Goal: Check status: Check status

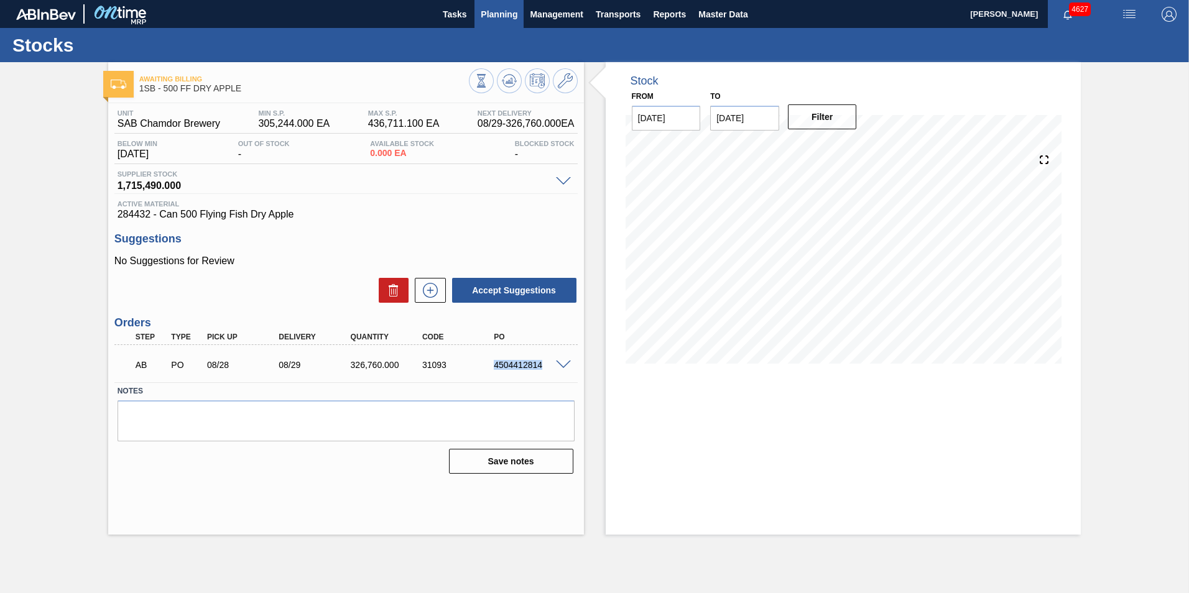
click at [499, 15] on span "Planning" at bounding box center [499, 14] width 37 height 15
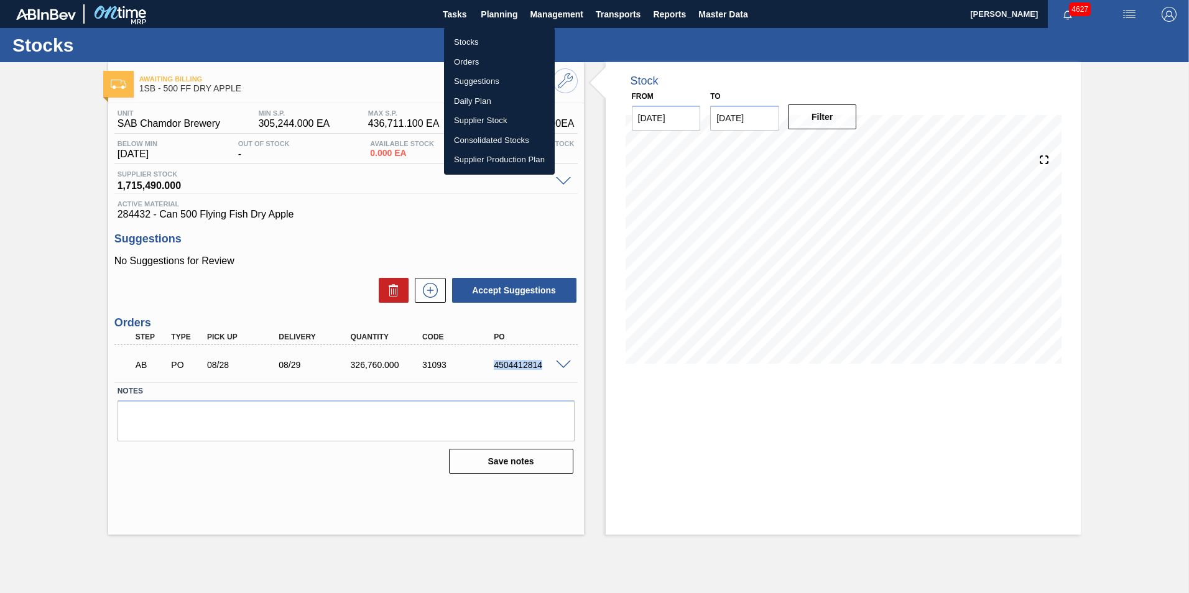
click at [464, 46] on li "Stocks" at bounding box center [499, 42] width 111 height 20
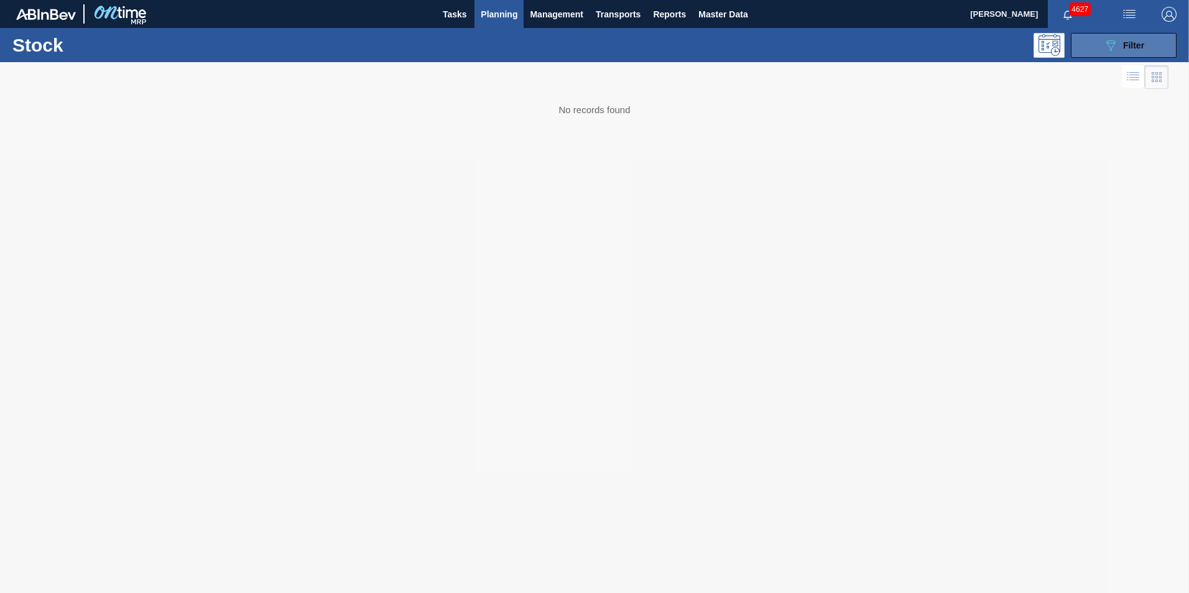
click at [1127, 46] on span "Filter" at bounding box center [1133, 45] width 21 height 10
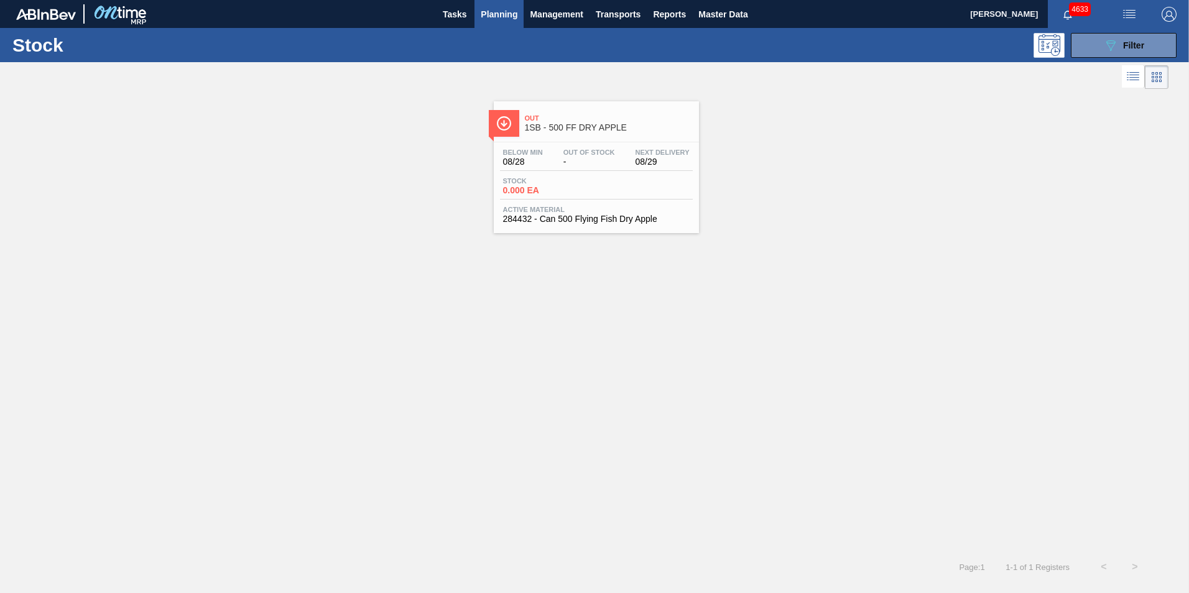
click at [568, 157] on span "-" at bounding box center [590, 161] width 52 height 9
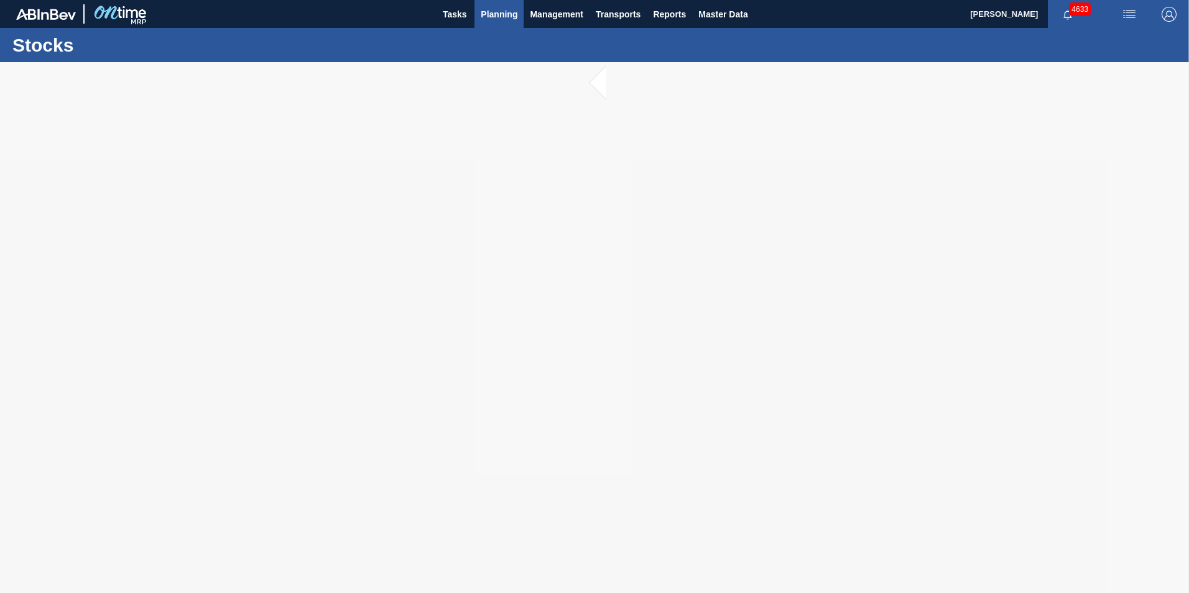
click at [503, 18] on span "Planning" at bounding box center [499, 14] width 37 height 15
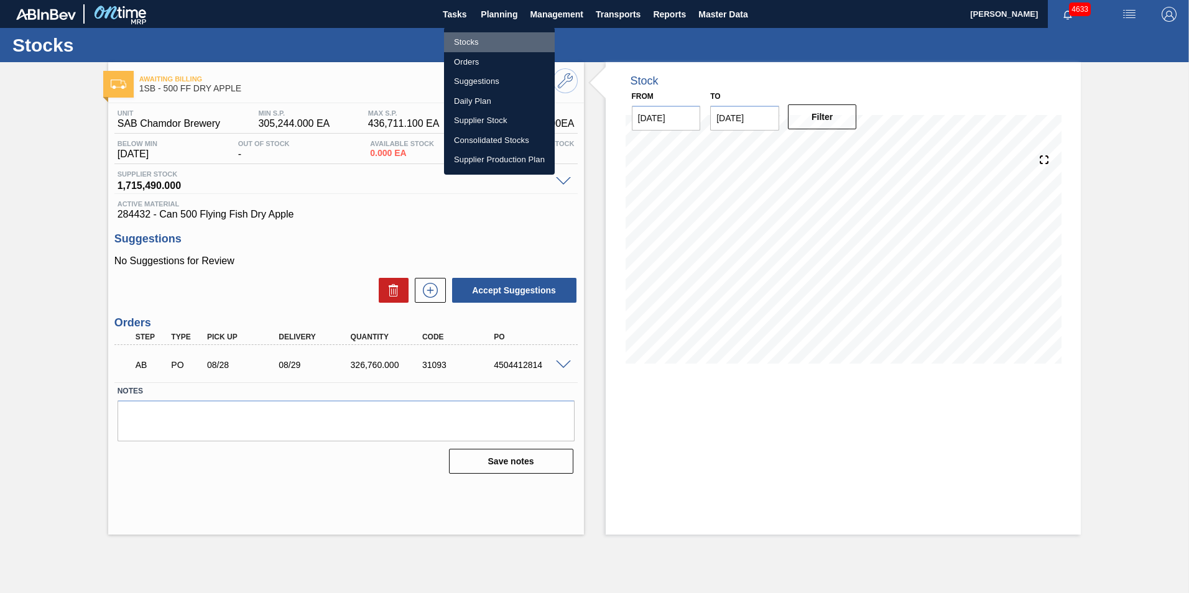
click at [476, 39] on li "Stocks" at bounding box center [499, 42] width 111 height 20
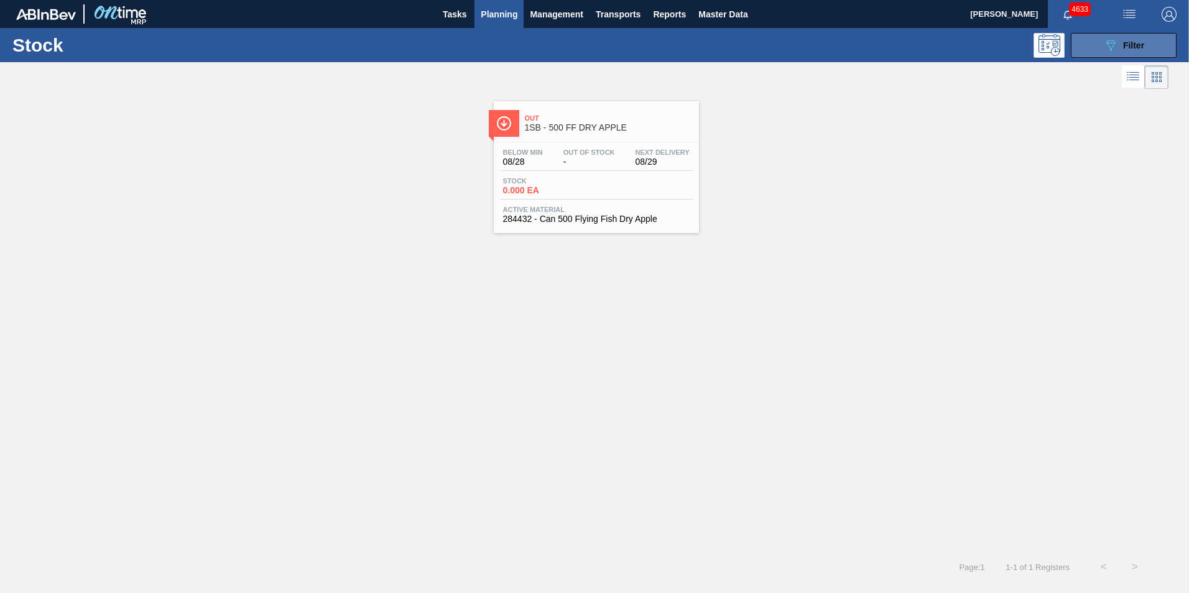
click at [1133, 44] on span "Filter" at bounding box center [1133, 45] width 21 height 10
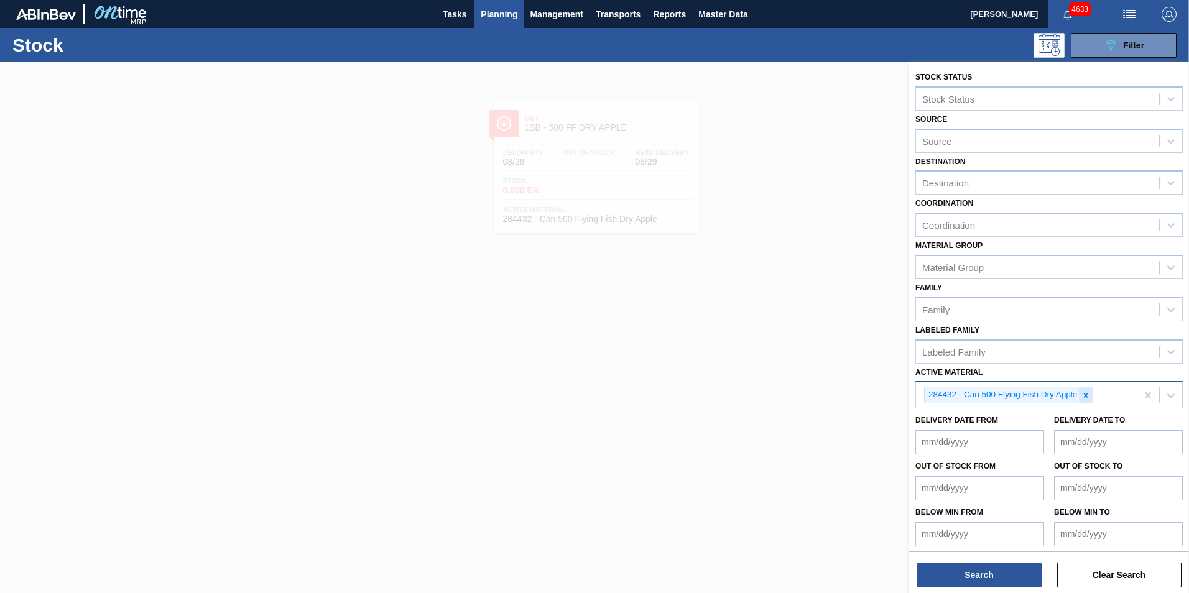
click at [1086, 395] on icon at bounding box center [1086, 395] width 4 height 4
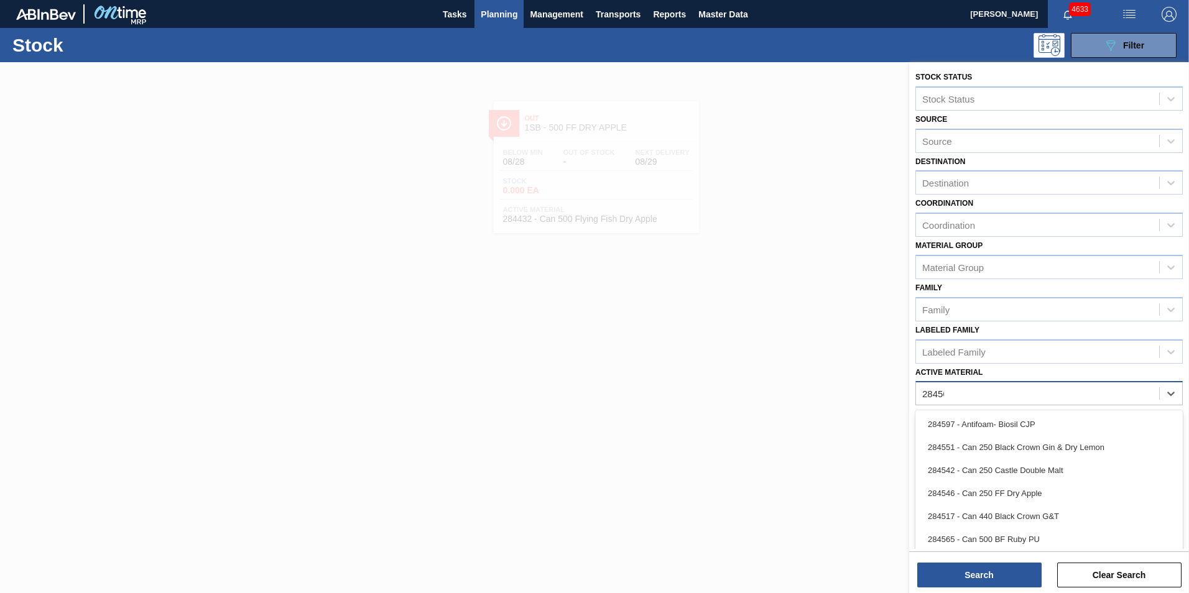
type Material "284565"
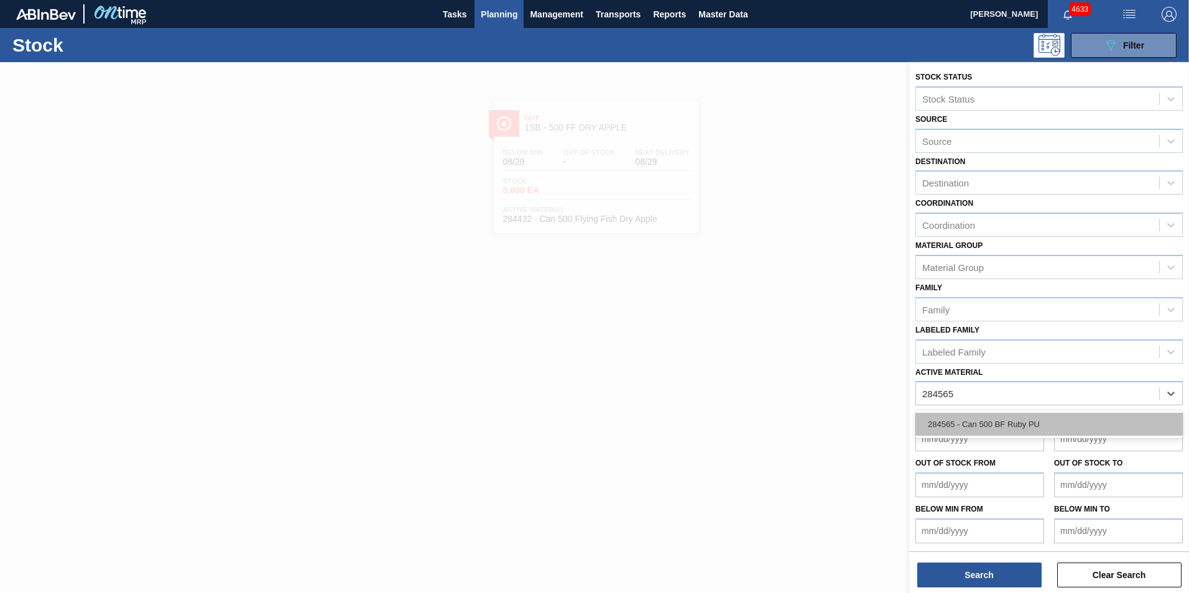
click at [1042, 430] on div "284565 - Can 500 BF Ruby PU" at bounding box center [1049, 424] width 267 height 23
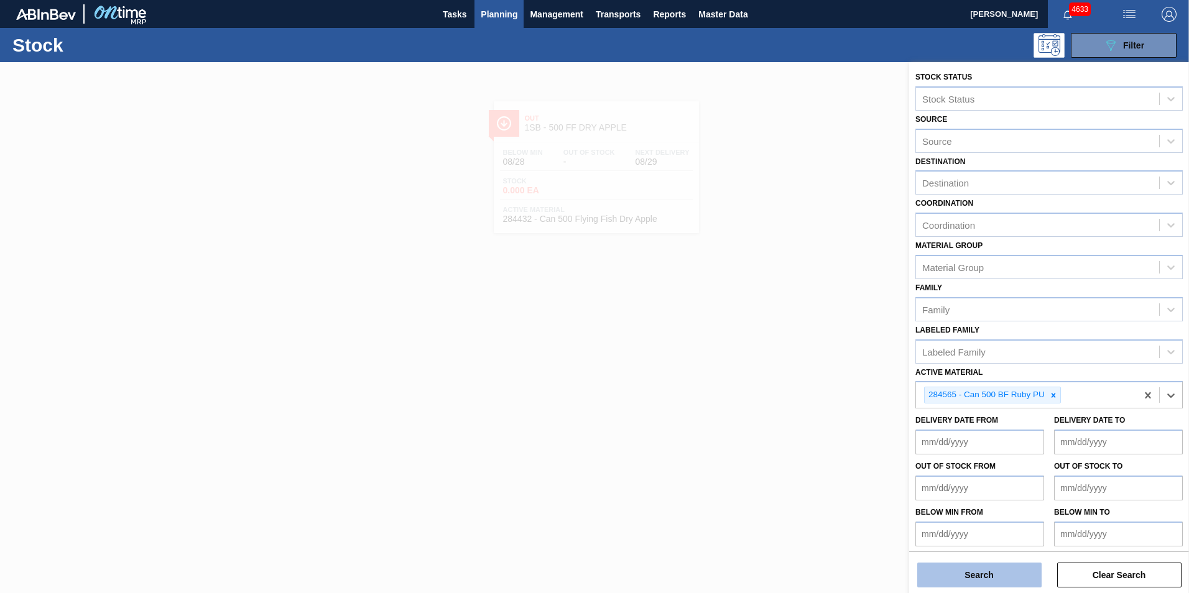
click at [981, 583] on button "Search" at bounding box center [979, 575] width 124 height 25
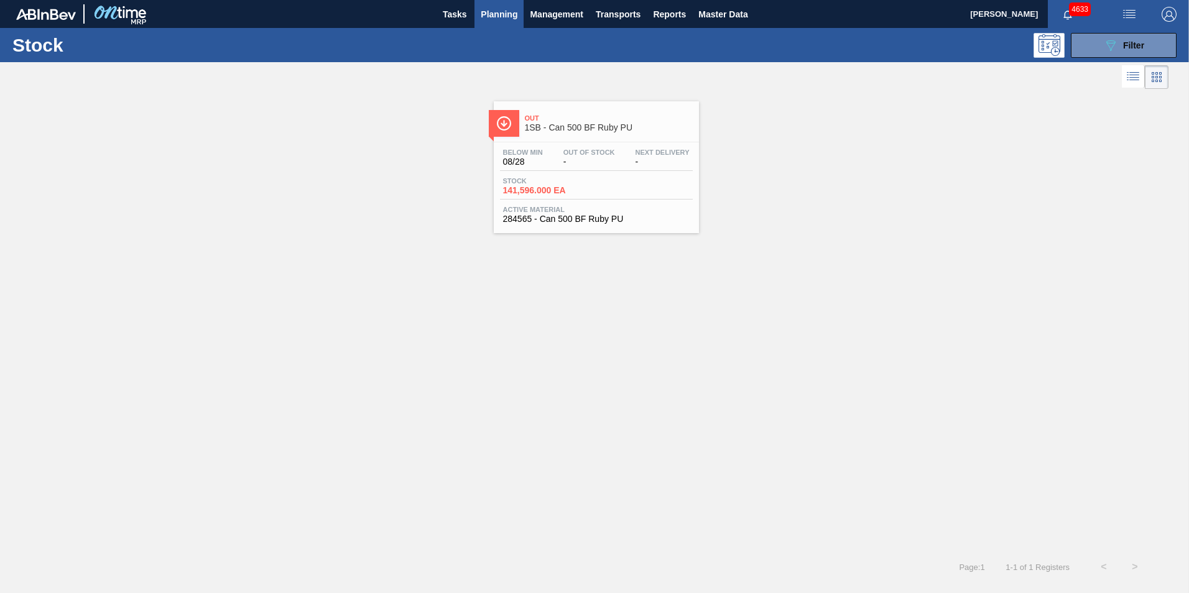
click at [561, 175] on div "Below Min 08/28 Out Of Stock - Next Delivery - Stock 141,596.000 EA Active Mate…" at bounding box center [596, 184] width 205 height 85
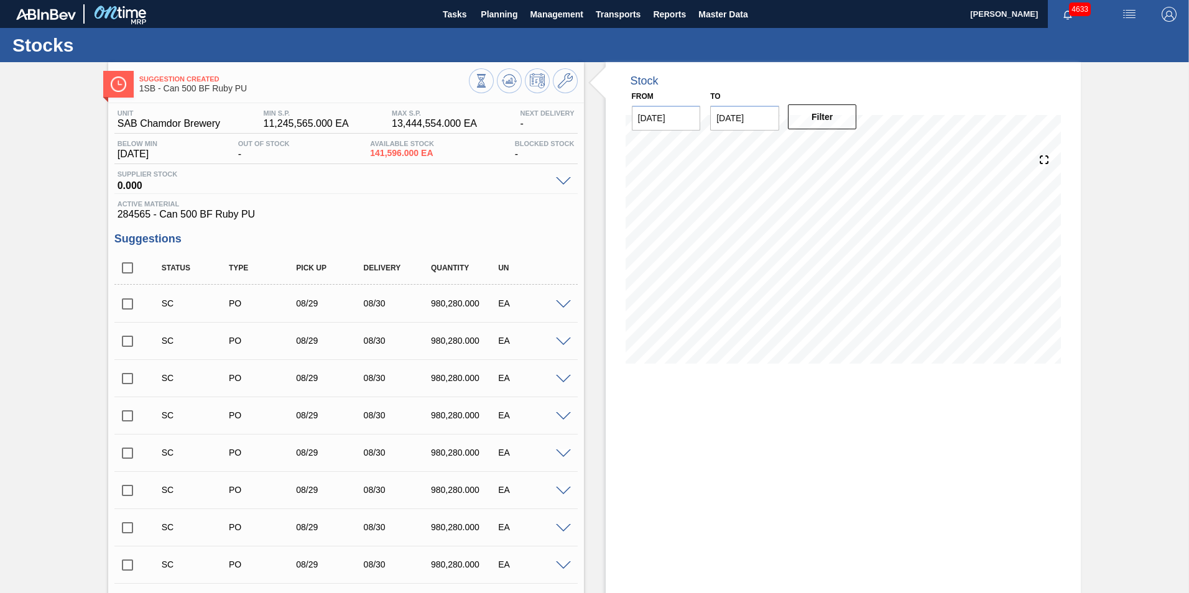
click at [127, 305] on input "checkbox" at bounding box center [127, 304] width 26 height 26
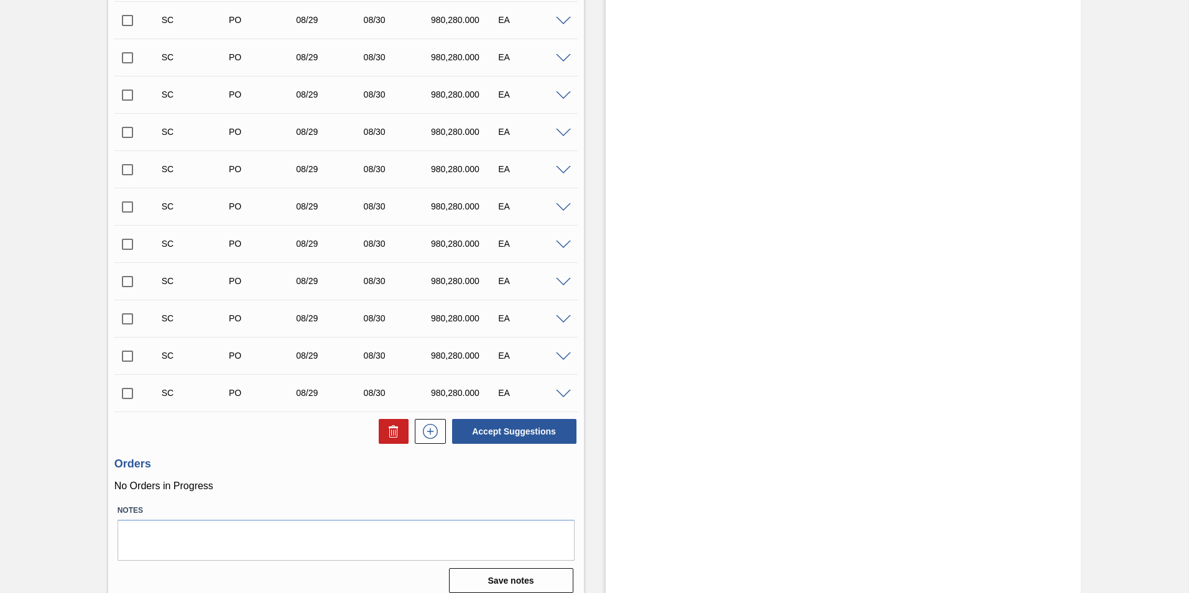
scroll to position [406, 0]
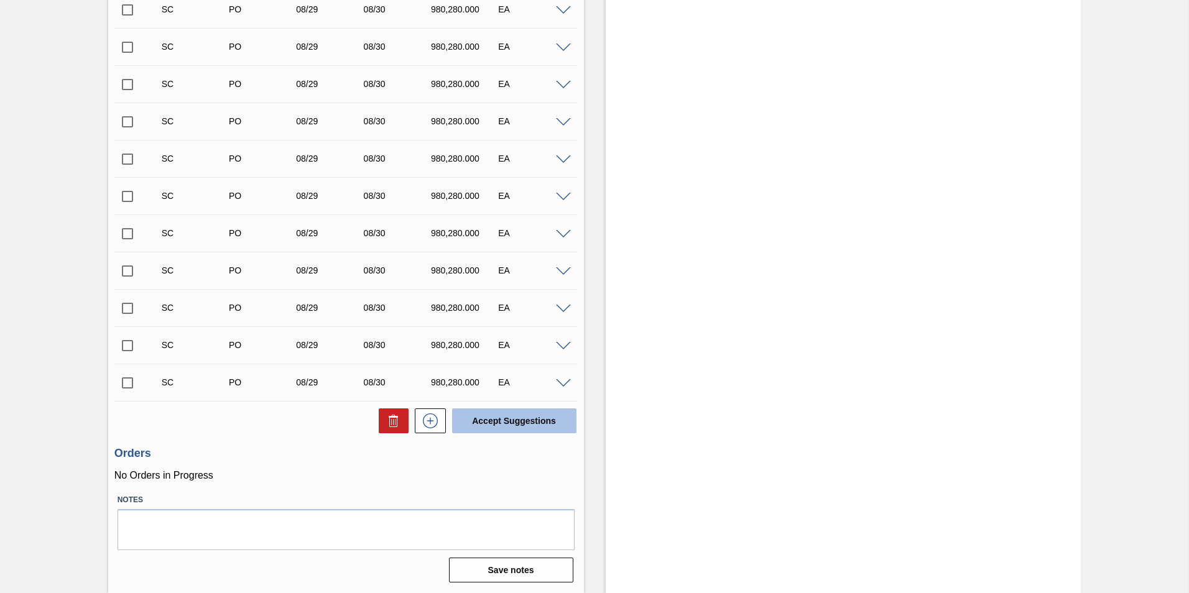
click at [508, 421] on button "Accept Suggestions" at bounding box center [514, 421] width 124 height 25
checkbox input "false"
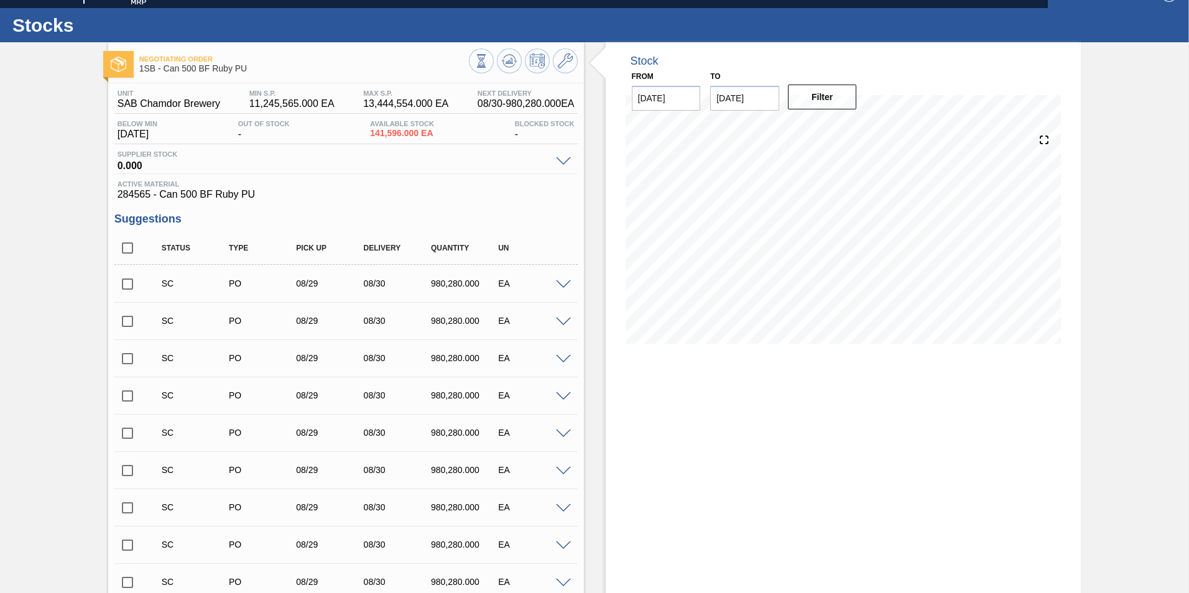
scroll to position [0, 0]
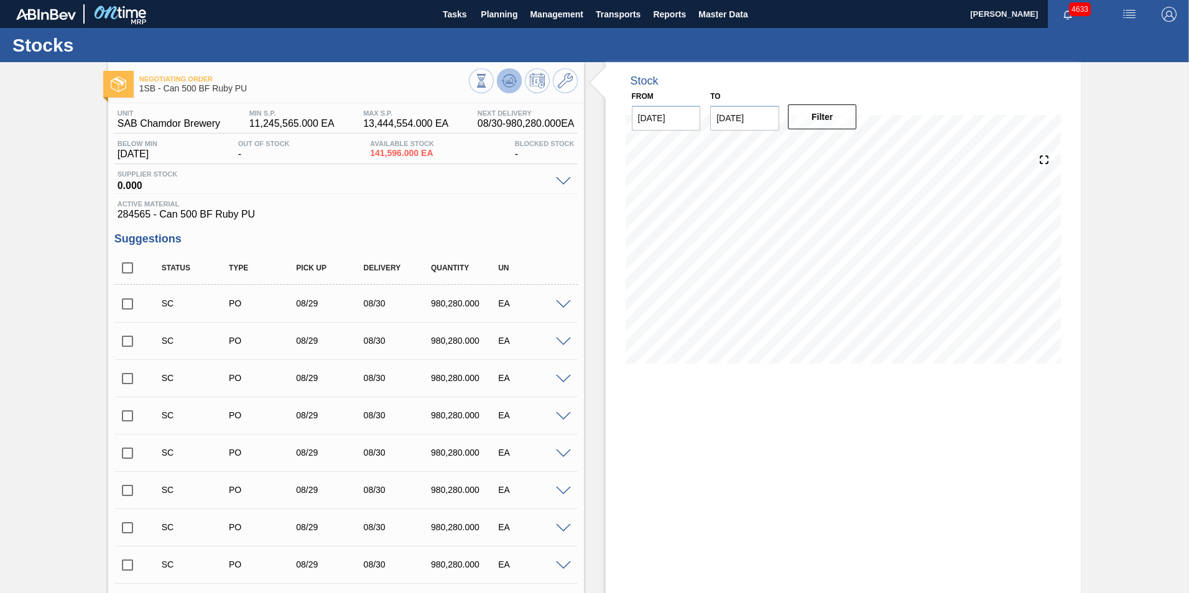
click at [504, 81] on icon at bounding box center [509, 80] width 15 height 15
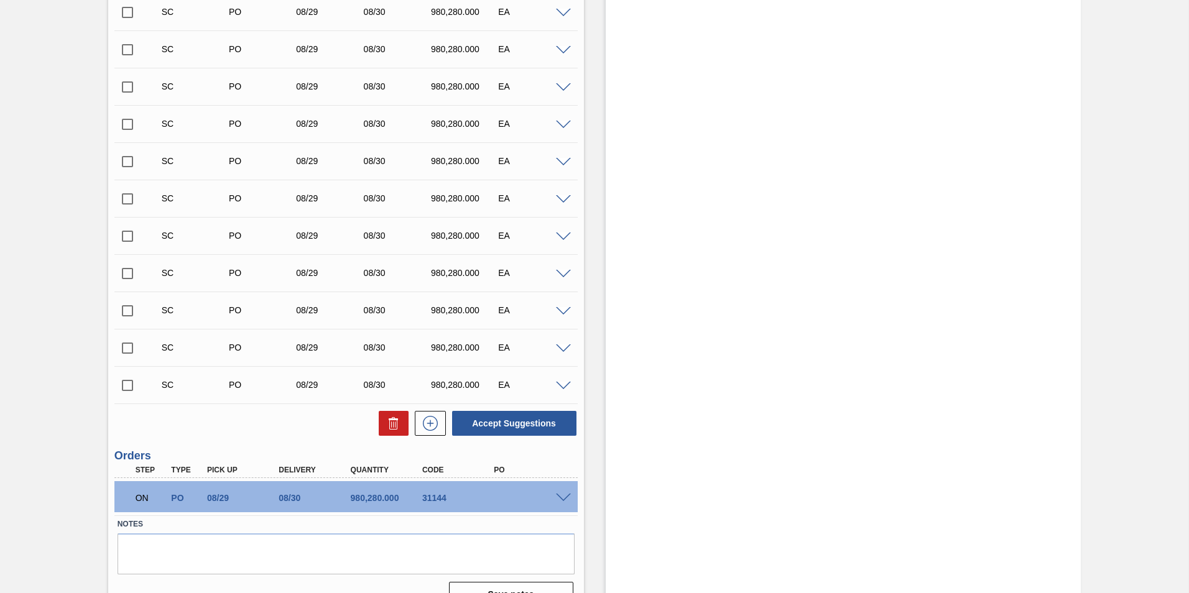
scroll to position [373, 0]
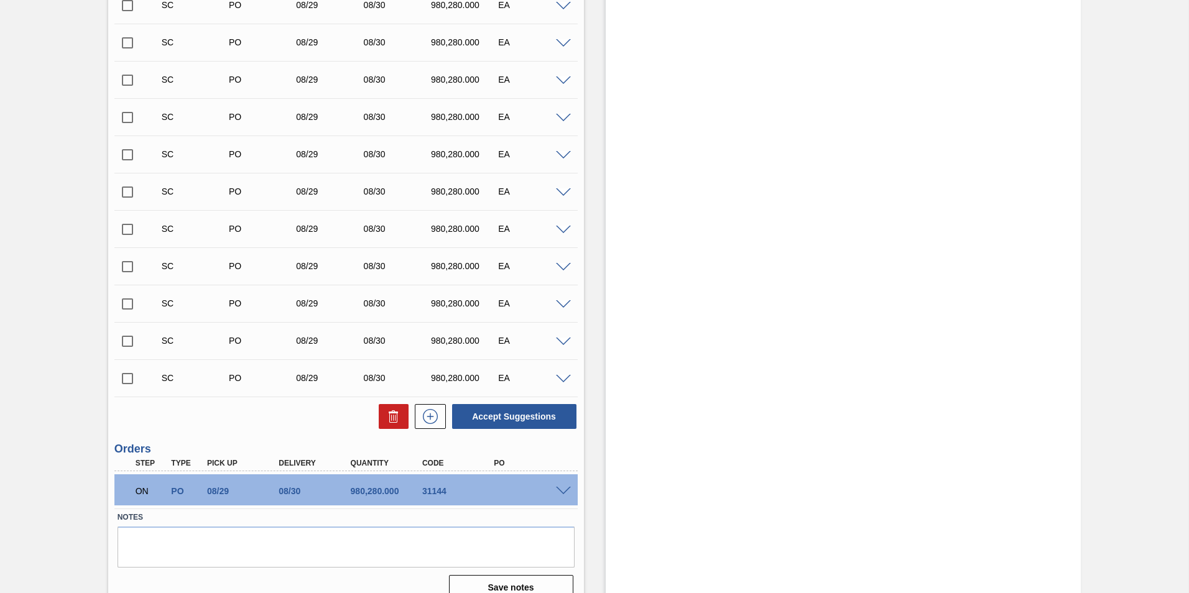
click at [564, 491] on span at bounding box center [563, 491] width 15 height 9
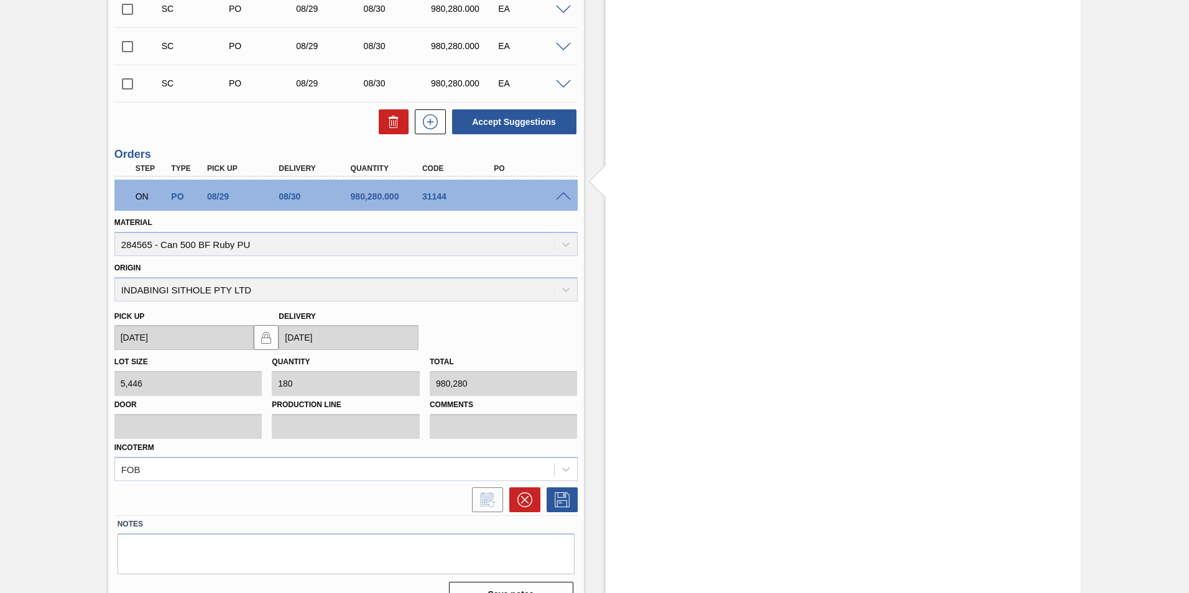
scroll to position [684, 0]
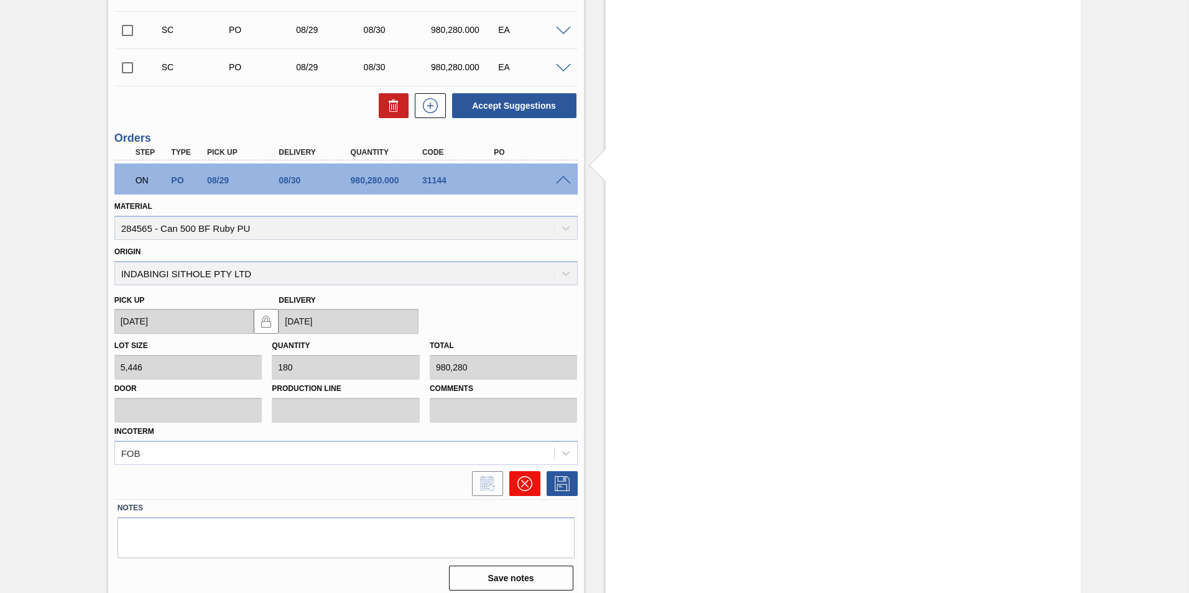
click at [524, 486] on icon at bounding box center [524, 483] width 15 height 15
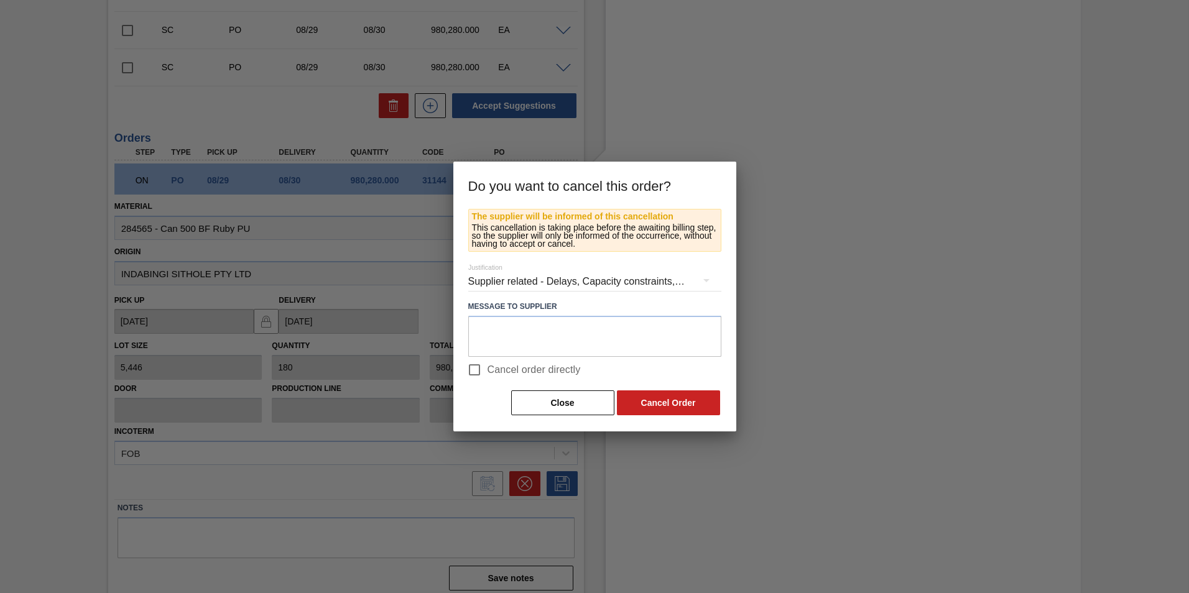
click at [475, 369] on input "Cancel order directly" at bounding box center [475, 370] width 26 height 26
checkbox input "true"
click at [652, 404] on button "Cancel Order" at bounding box center [668, 403] width 103 height 25
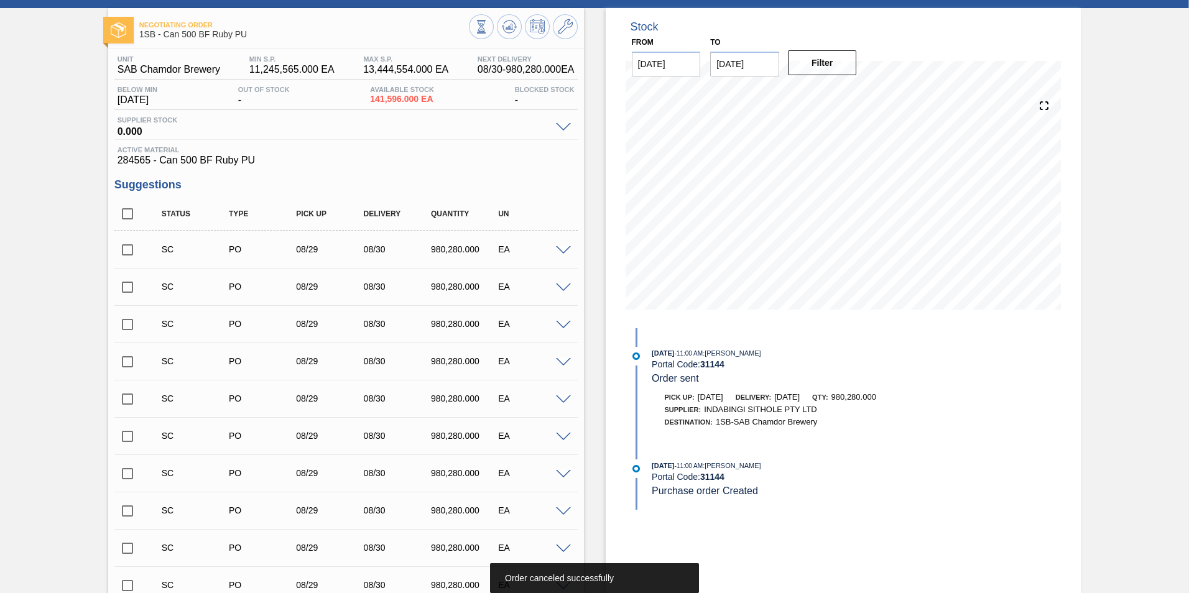
scroll to position [0, 0]
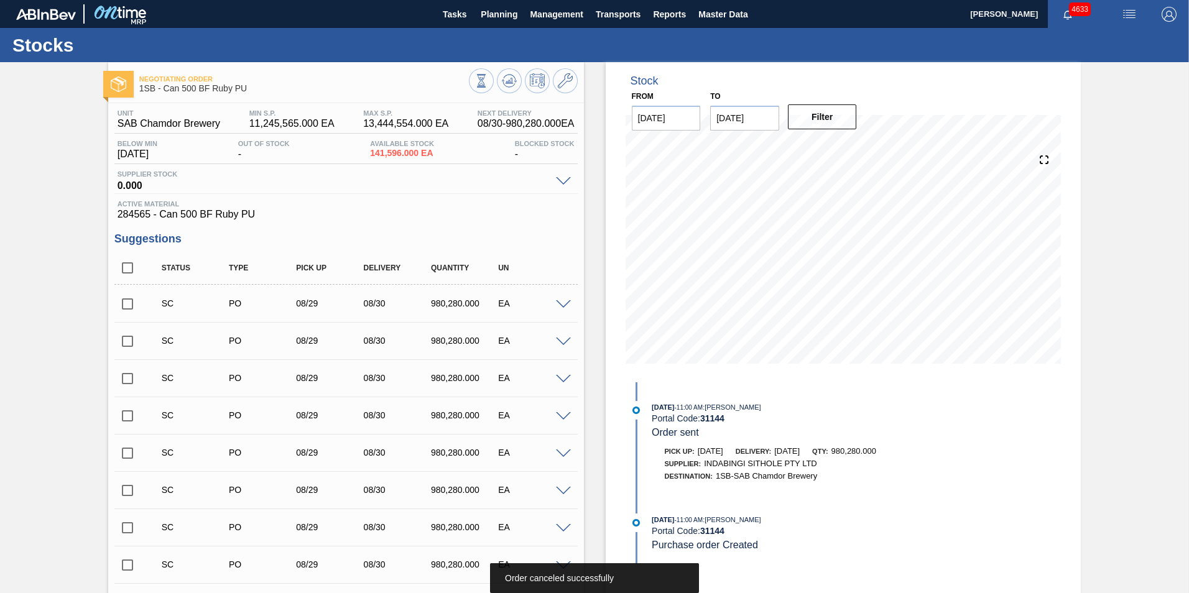
click at [560, 305] on span at bounding box center [563, 304] width 15 height 9
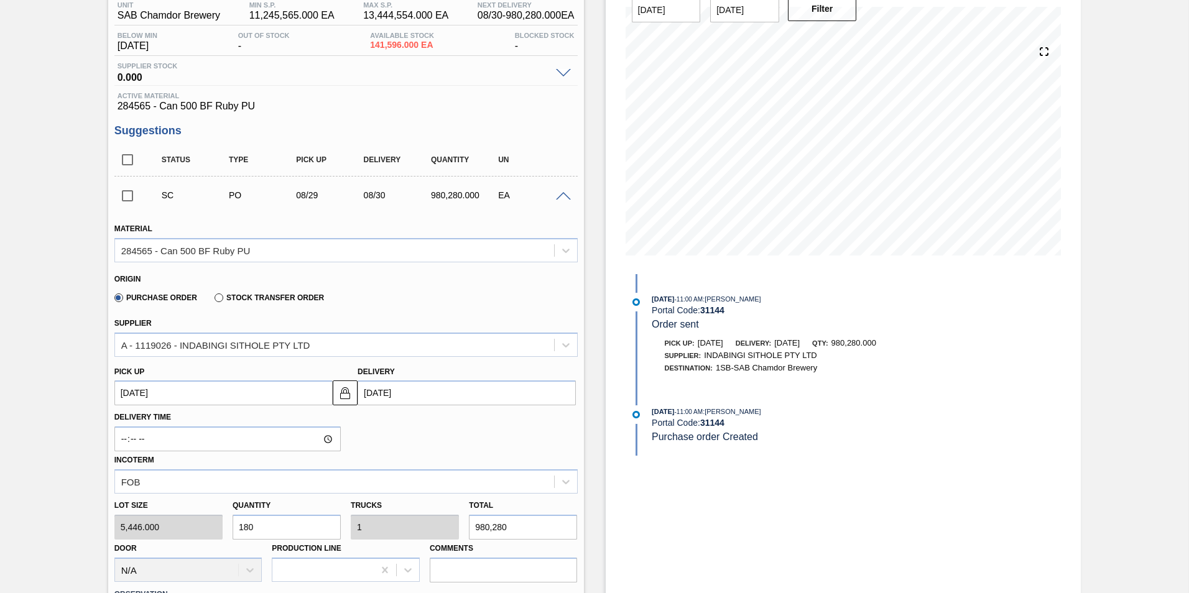
scroll to position [124, 0]
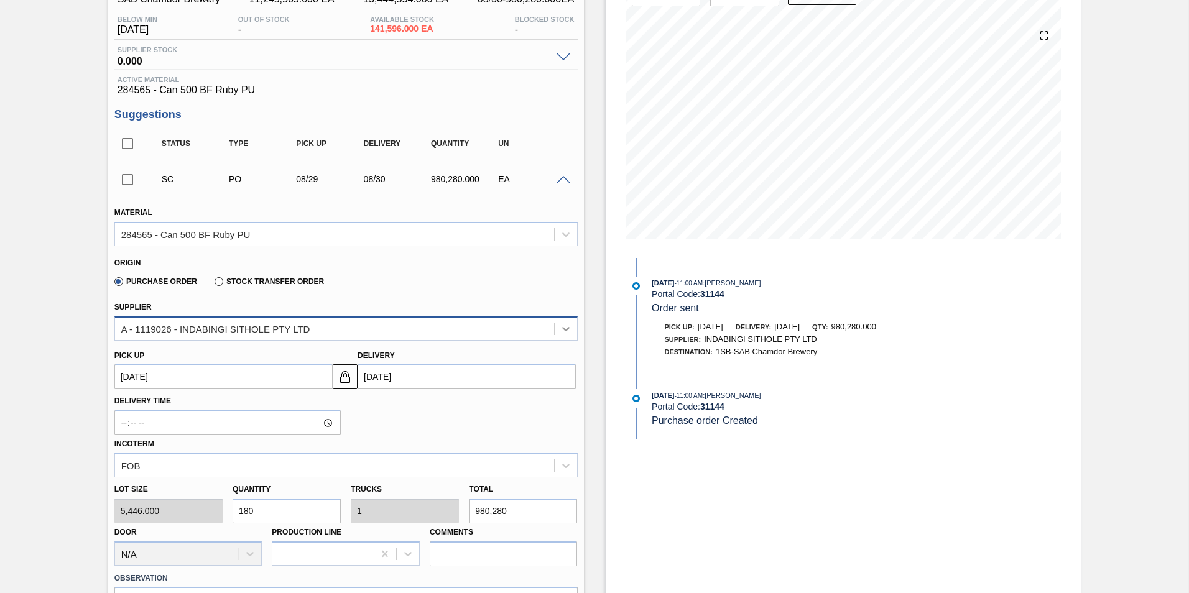
click at [560, 326] on icon at bounding box center [566, 329] width 12 height 12
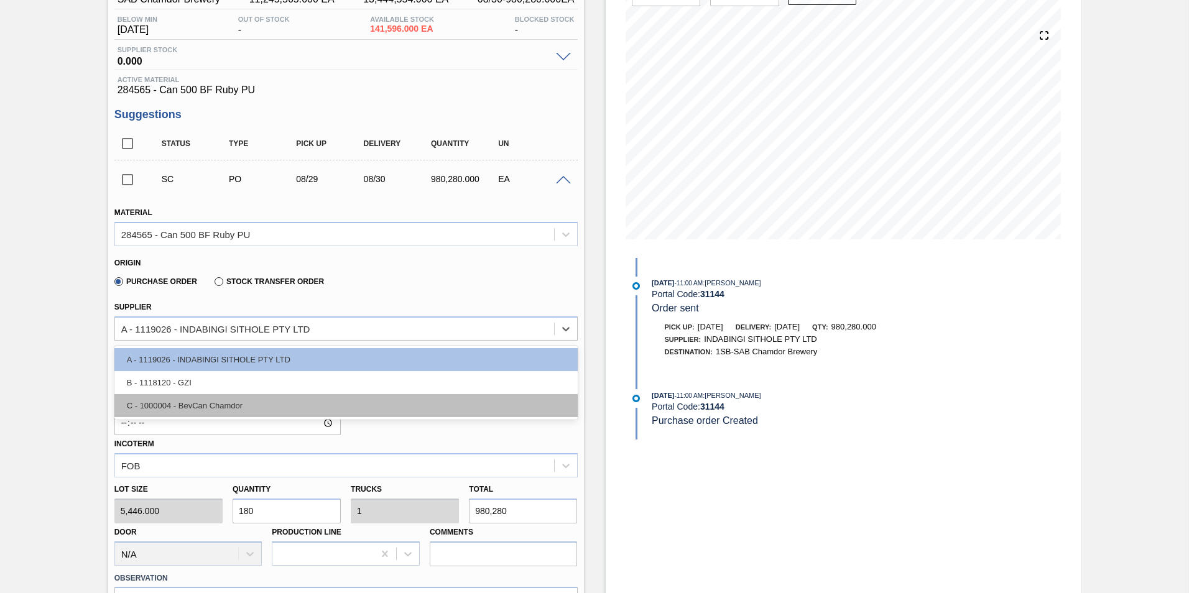
click at [223, 403] on div "C - 1000004 - BevCan Chamdor" at bounding box center [345, 405] width 463 height 23
type input "163,380.000"
type input "6"
type input "0.6"
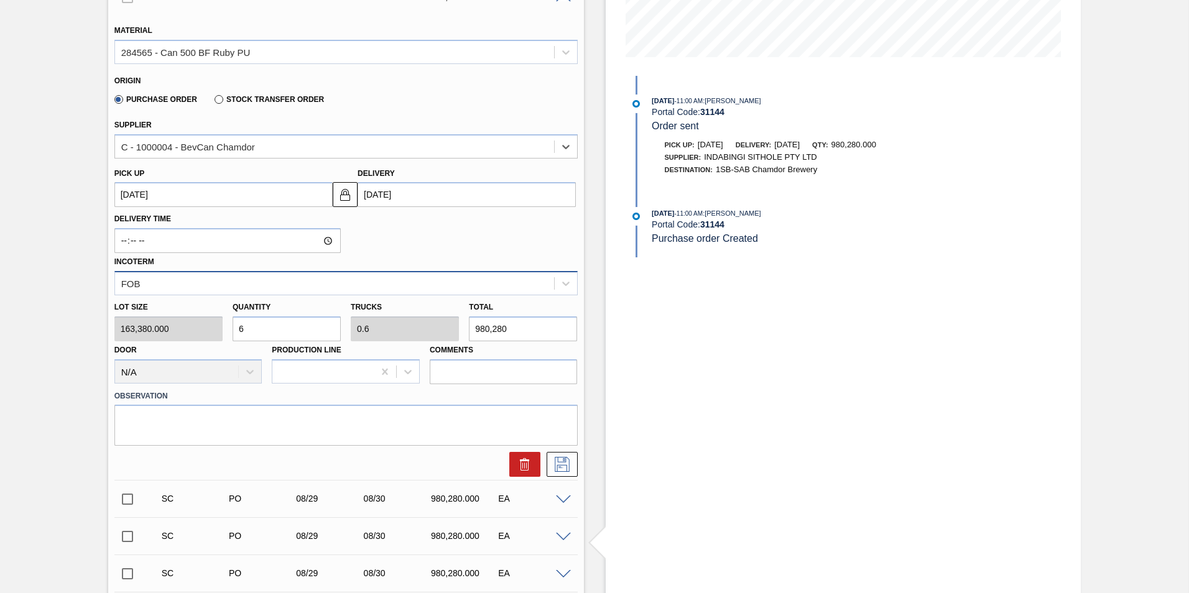
scroll to position [311, 0]
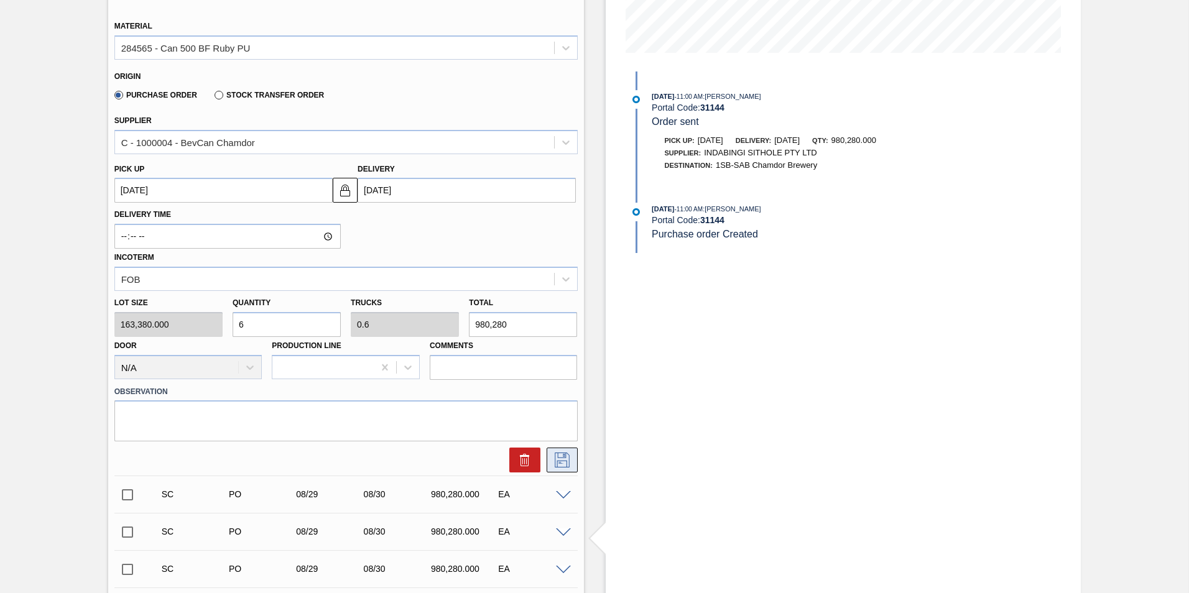
click at [562, 458] on icon at bounding box center [562, 460] width 15 height 15
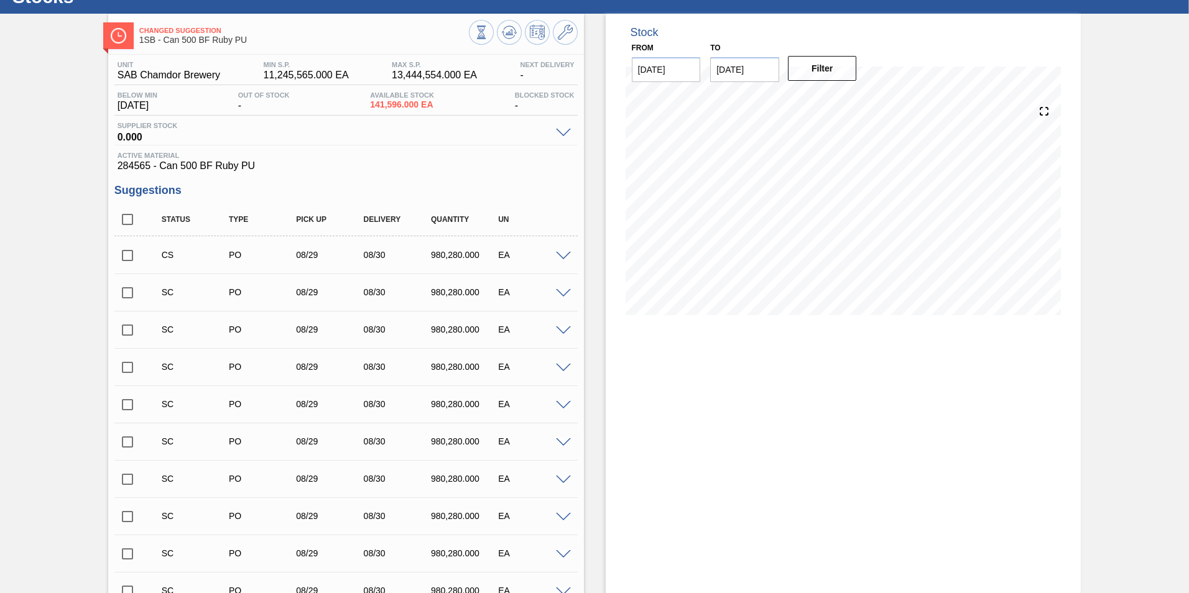
scroll to position [0, 0]
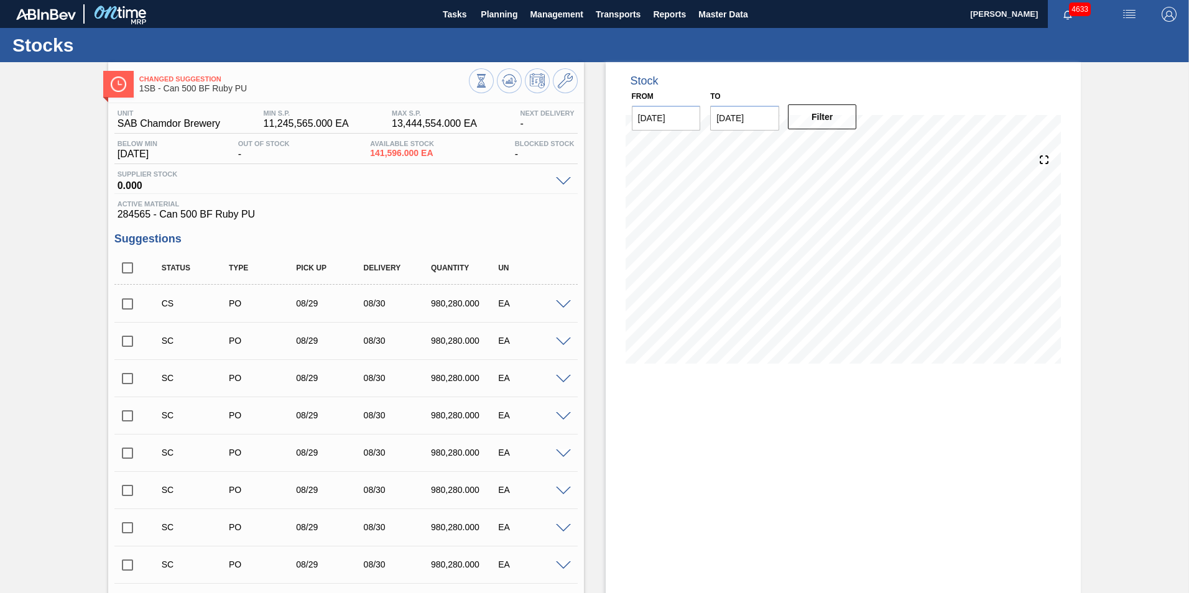
click at [564, 306] on span at bounding box center [563, 304] width 15 height 9
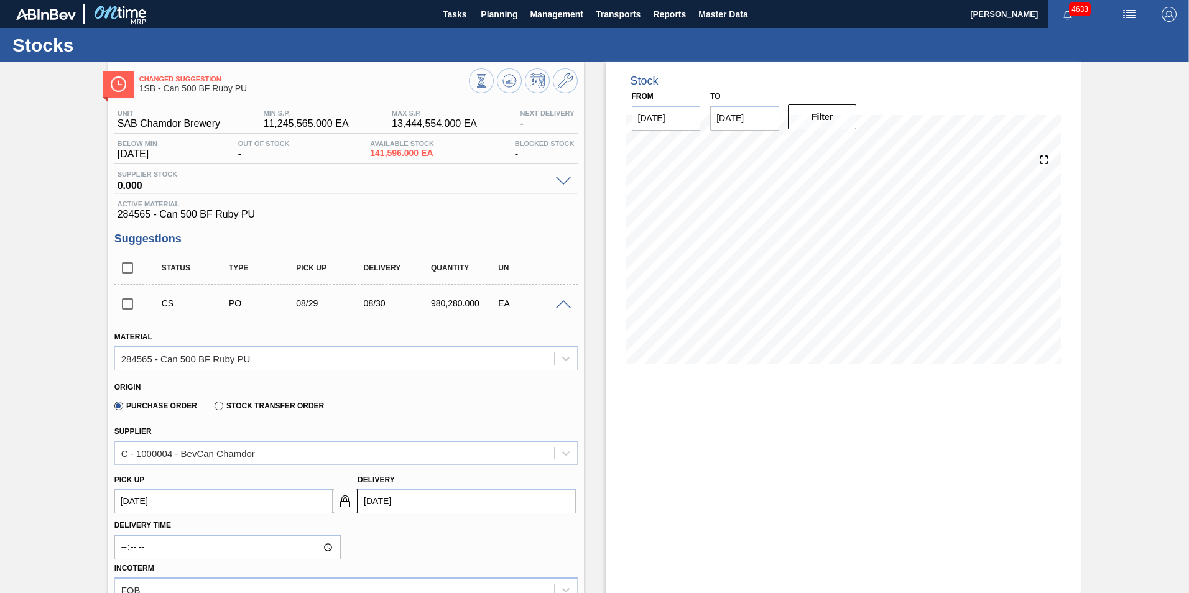
click at [561, 302] on span at bounding box center [563, 304] width 15 height 9
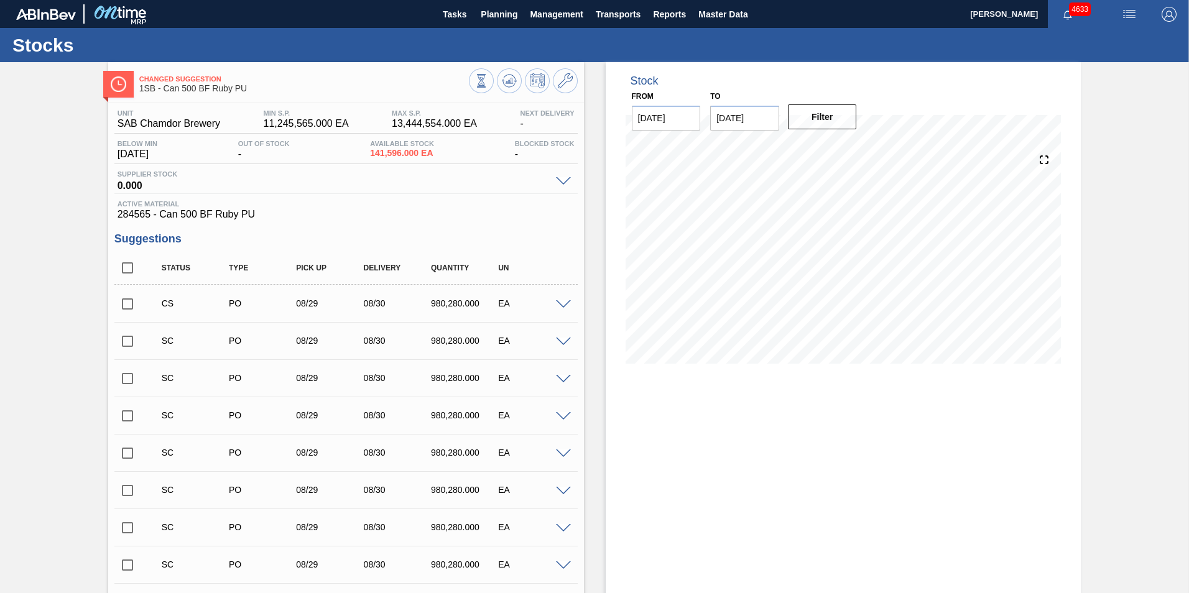
click at [126, 307] on input "checkbox" at bounding box center [127, 304] width 26 height 26
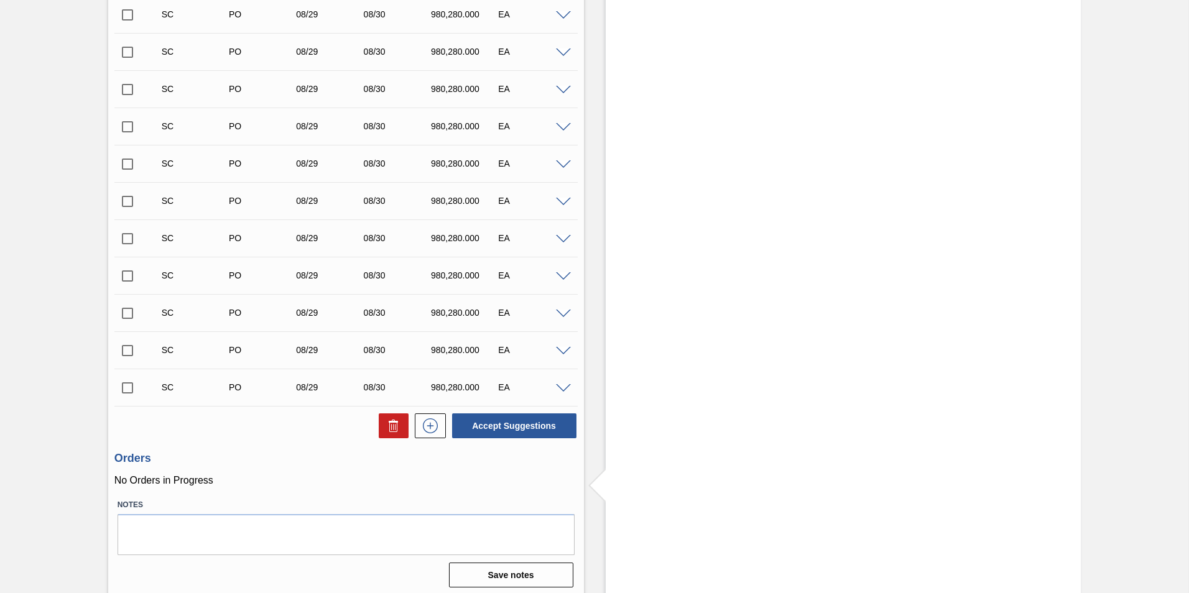
scroll to position [369, 0]
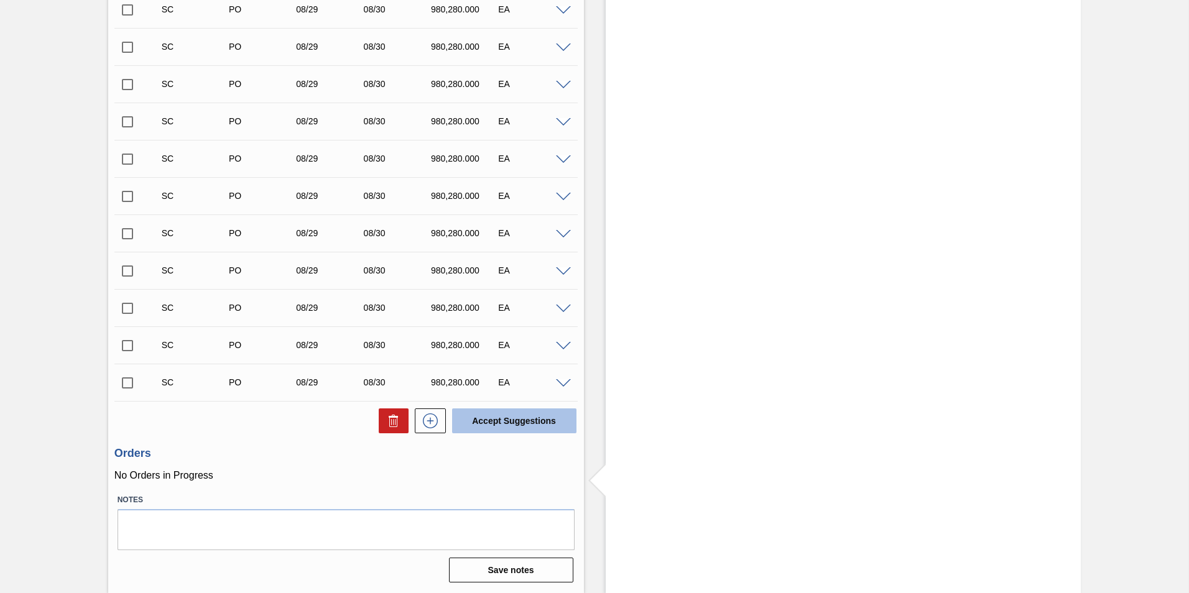
click at [488, 411] on button "Accept Suggestions" at bounding box center [514, 421] width 124 height 25
checkbox input "false"
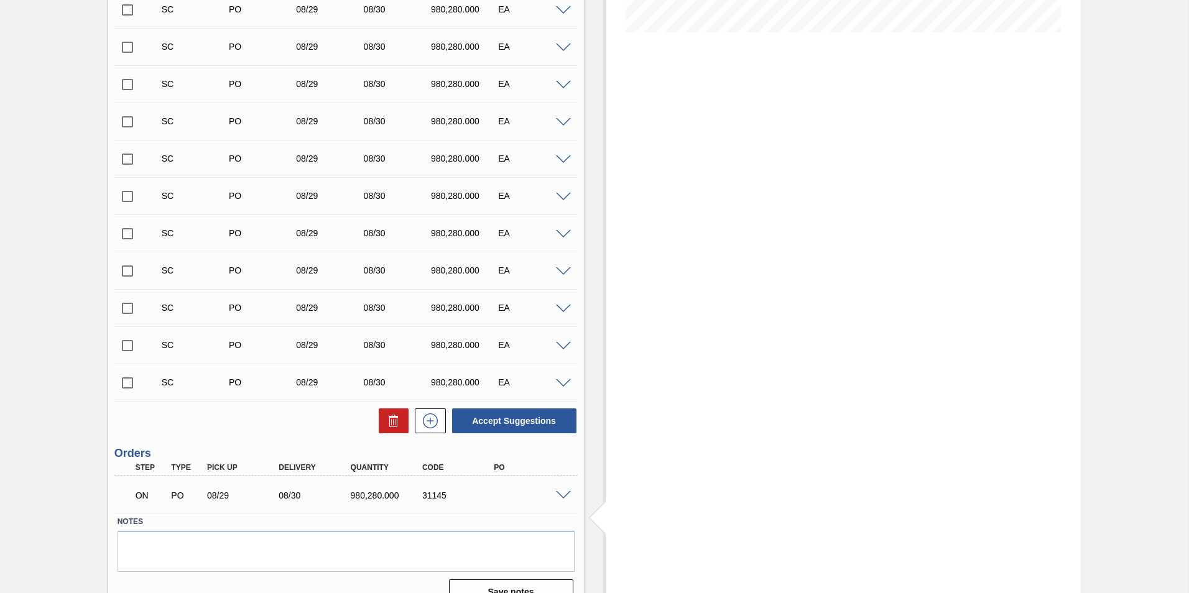
scroll to position [0, 0]
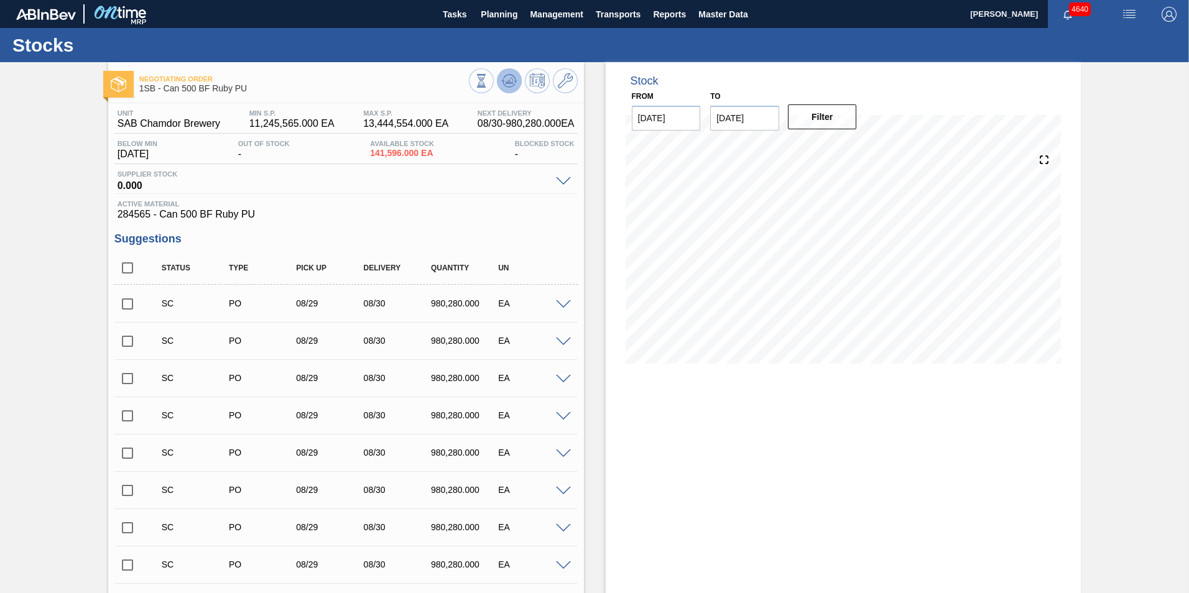
click at [514, 83] on icon at bounding box center [509, 80] width 15 height 15
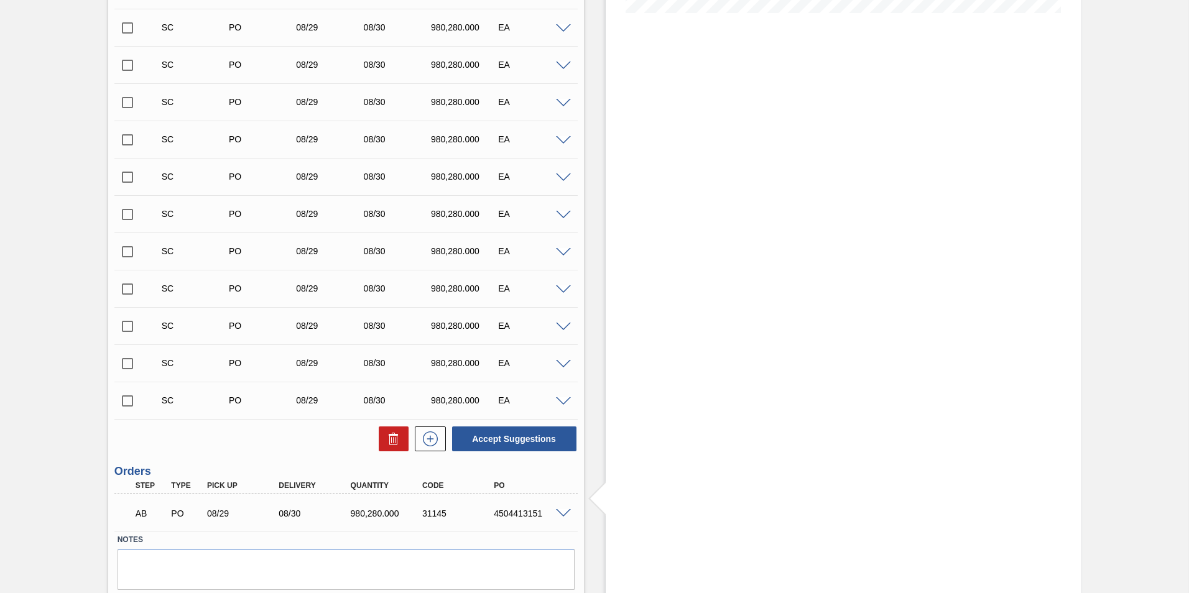
scroll to position [391, 0]
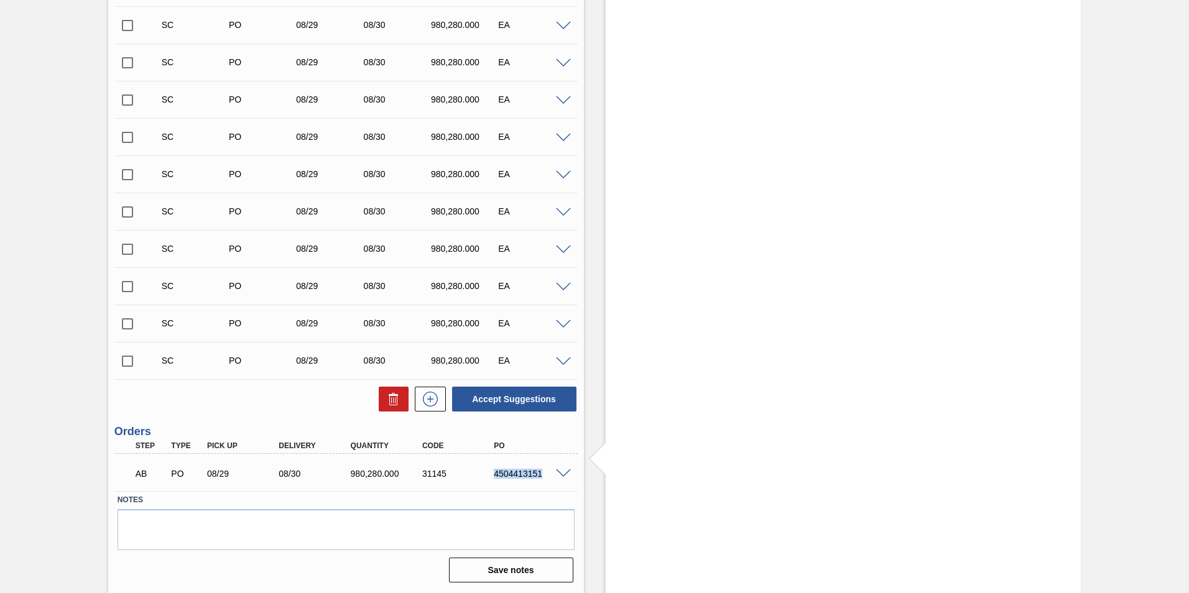
drag, startPoint x: 540, startPoint y: 473, endPoint x: 494, endPoint y: 471, distance: 46.0
click at [494, 471] on div "4504413151" at bounding box center [531, 474] width 80 height 10
copy div "4504413151"
